Goal: Information Seeking & Learning: Learn about a topic

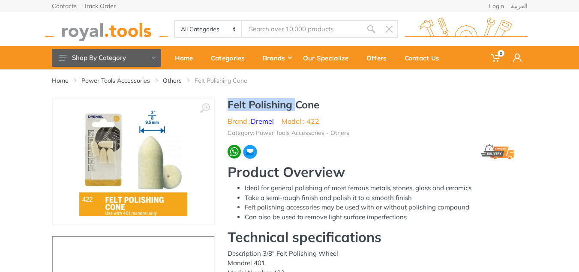
drag, startPoint x: 227, startPoint y: 106, endPoint x: 294, endPoint y: 104, distance: 67.3
copy h1 "Felt Polishing"
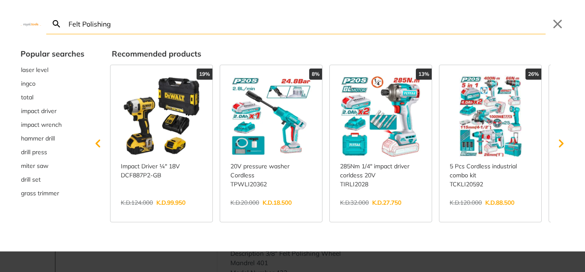
type input "Felt Polishing"
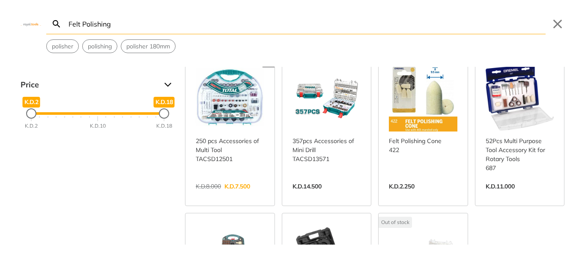
scroll to position [38, 0]
drag, startPoint x: 81, startPoint y: 22, endPoint x: 39, endPoint y: 30, distance: 42.6
click at [39, 30] on div "Search Felt Polishing Submit Close polisher polishing polisher 180mm" at bounding box center [292, 26] width 585 height 53
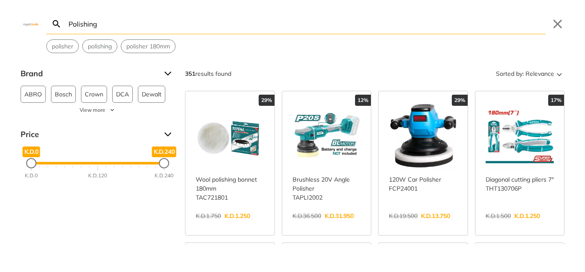
type input "Polishing"
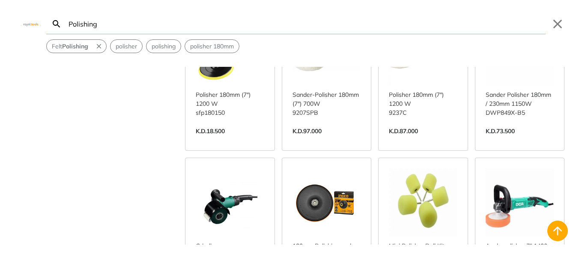
scroll to position [1306, 0]
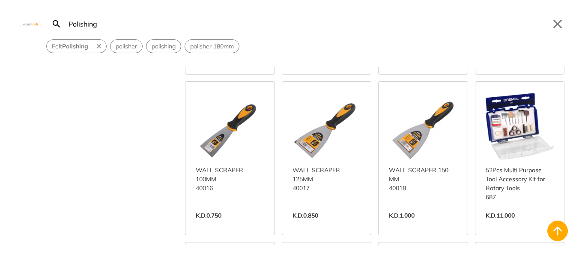
scroll to position [3679, 0]
